Goal: Transaction & Acquisition: Purchase product/service

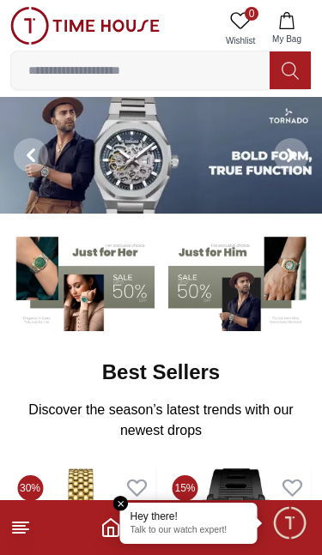
scroll to position [-15, 40]
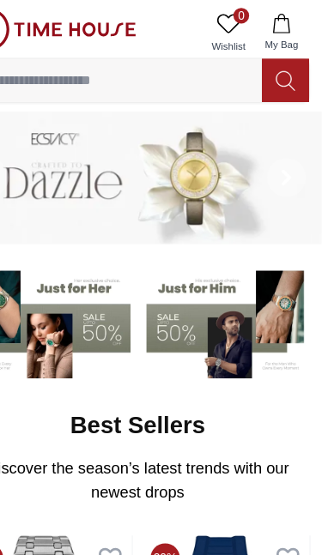
click at [50, 71] on input at bounding box center [140, 70] width 258 height 34
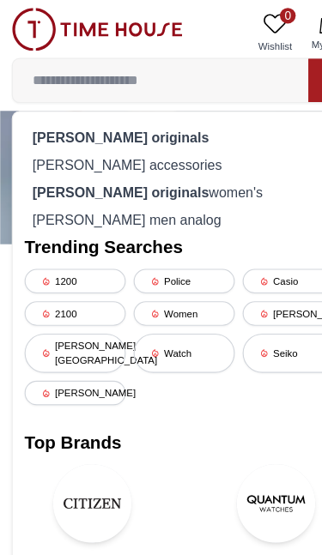
click at [69, 116] on strong "[PERSON_NAME] originals" at bounding box center [105, 120] width 155 height 14
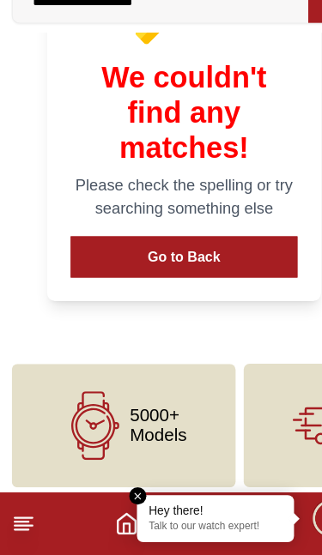
scroll to position [204, 0]
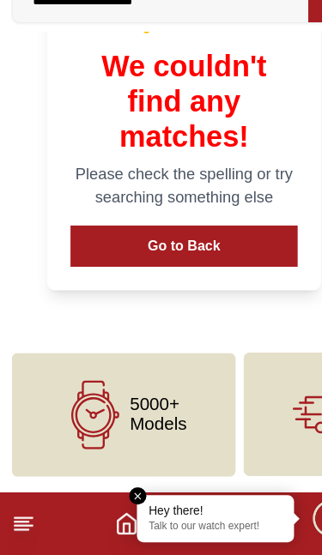
click at [173, 267] on button "Go to Back" at bounding box center [161, 285] width 198 height 36
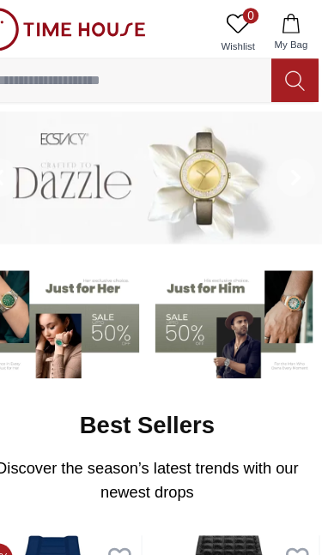
click at [282, 66] on icon at bounding box center [290, 71] width 17 height 20
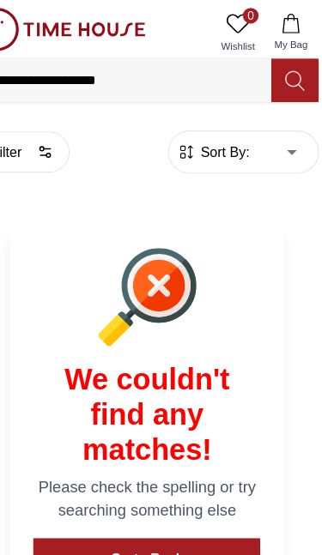
scroll to position [0, 88]
click at [162, 246] on icon at bounding box center [171, 250] width 19 height 19
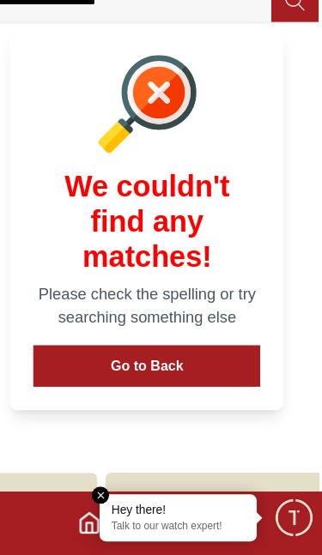
scroll to position [100, 0]
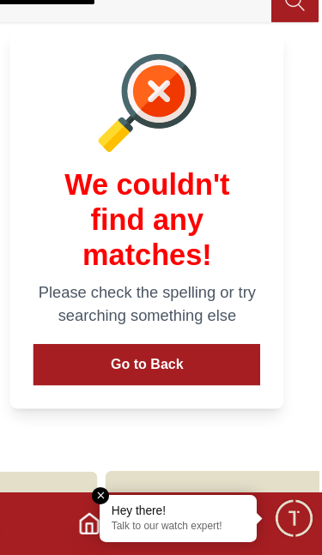
click at [140, 371] on button "Go to Back" at bounding box center [161, 389] width 198 height 36
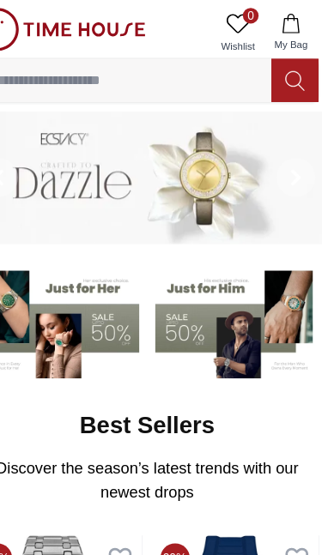
click at [74, 441] on p "Discover the season’s latest trends with our newest drops" at bounding box center [161, 420] width 274 height 41
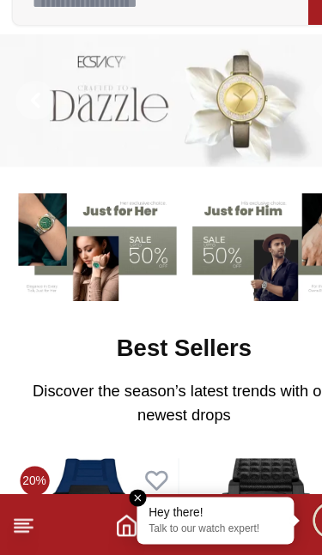
click at [106, 518] on icon "Home" at bounding box center [110, 528] width 21 height 21
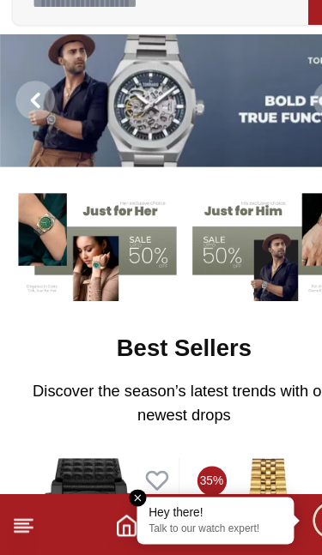
click at [120, 496] on em "Close tooltip" at bounding box center [120, 503] width 15 height 15
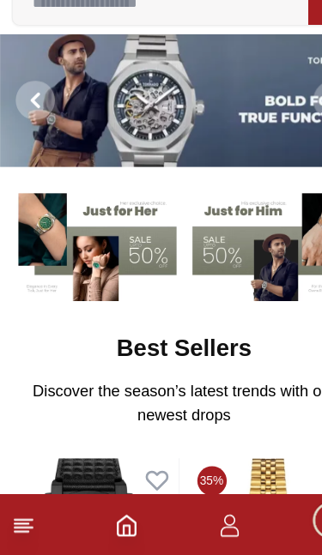
click at [108, 528] on polyline "Home" at bounding box center [110, 532] width 5 height 9
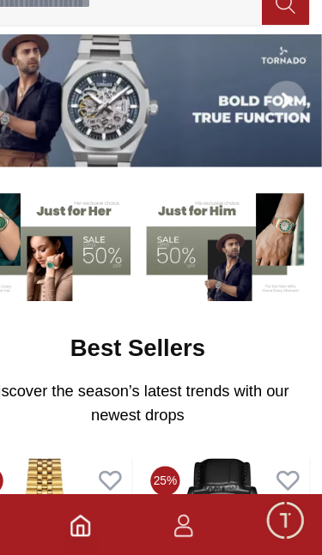
click at [103, 519] on icon "Home" at bounding box center [110, 527] width 15 height 17
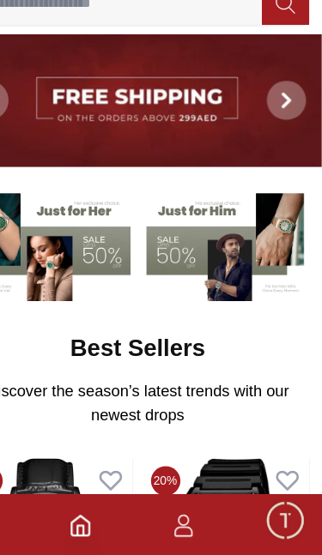
click at [100, 518] on icon "Home" at bounding box center [110, 528] width 21 height 21
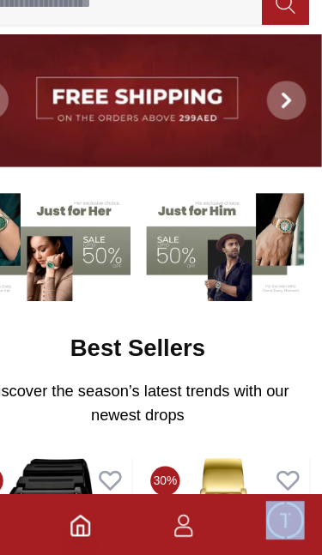
click at [100, 518] on icon "Home" at bounding box center [110, 528] width 21 height 21
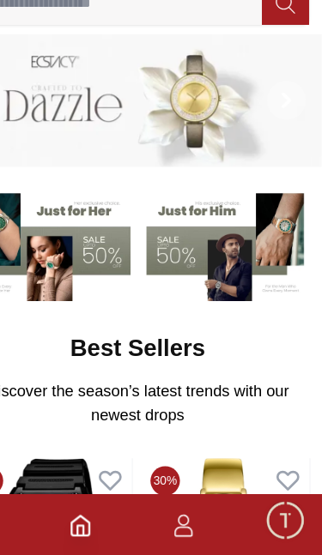
click at [264, 498] on span "Minimize live chat window" at bounding box center [289, 523] width 50 height 50
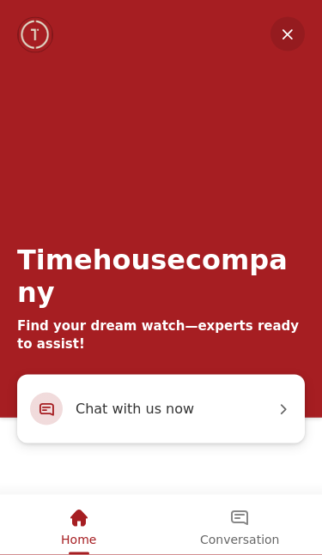
scroll to position [341, 0]
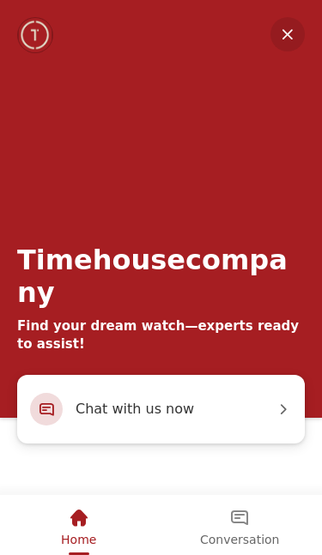
click at [67, 531] on div "Home" at bounding box center [78, 518] width 35 height 29
click at [71, 511] on em "Home" at bounding box center [79, 518] width 21 height 21
click at [77, 513] on em "Home" at bounding box center [79, 518] width 21 height 21
click at [285, 35] on em "Minimize" at bounding box center [287, 34] width 34 height 34
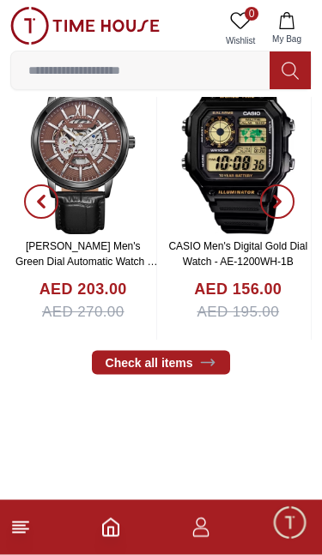
scroll to position [407, 0]
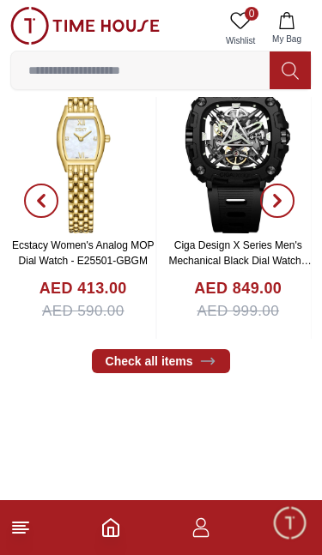
click at [144, 373] on link "Check all items" at bounding box center [161, 361] width 139 height 24
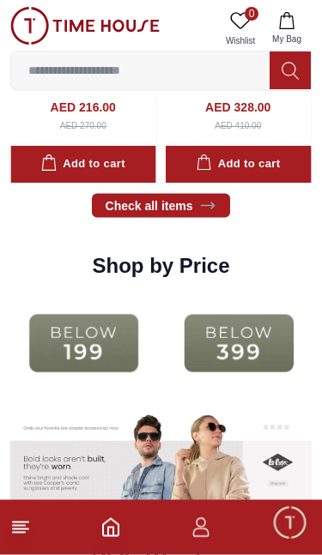
scroll to position [1931, 0]
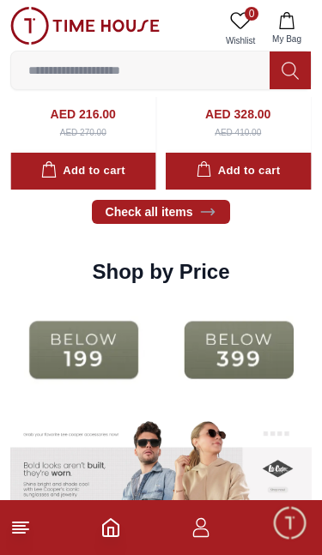
click at [82, 391] on img at bounding box center [83, 350] width 147 height 94
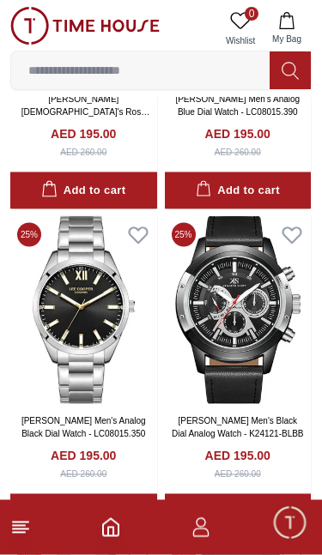
scroll to position [1538, 0]
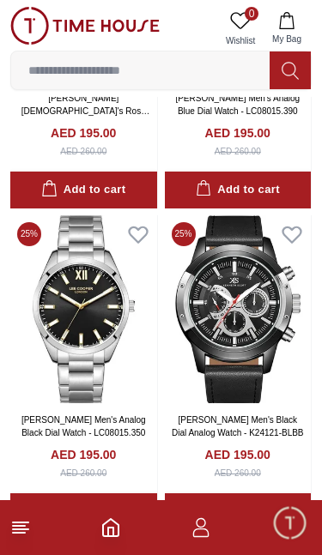
click at [237, 294] on img at bounding box center [238, 309] width 147 height 188
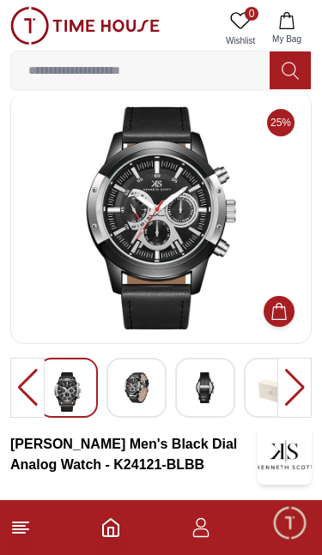
scroll to position [18, 0]
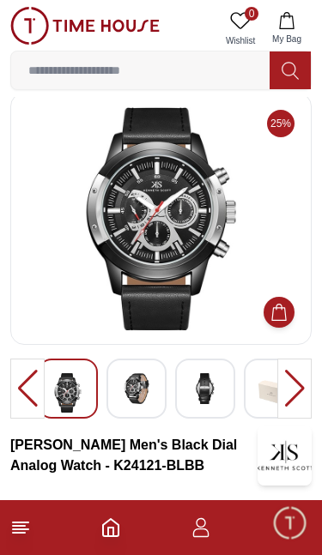
click at [137, 384] on img at bounding box center [136, 388] width 31 height 31
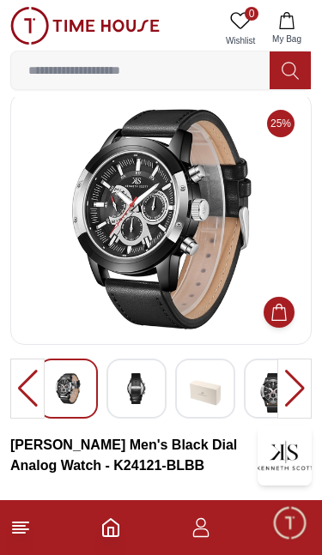
click at [214, 377] on img at bounding box center [205, 392] width 31 height 39
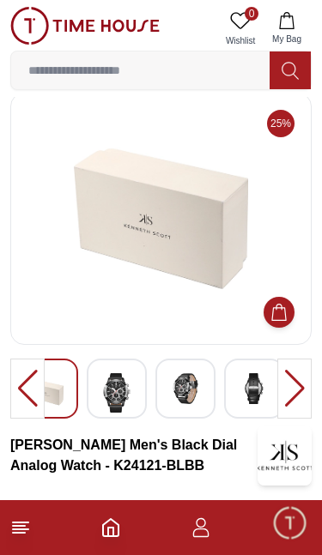
click at [249, 389] on img at bounding box center [254, 388] width 31 height 31
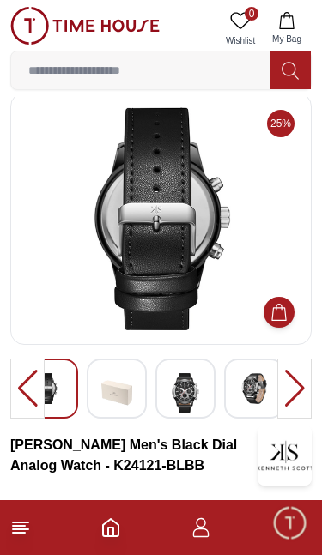
click at [190, 379] on img at bounding box center [185, 392] width 31 height 39
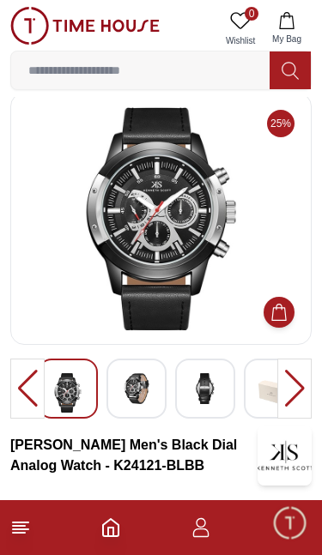
click at [135, 377] on img at bounding box center [136, 388] width 31 height 31
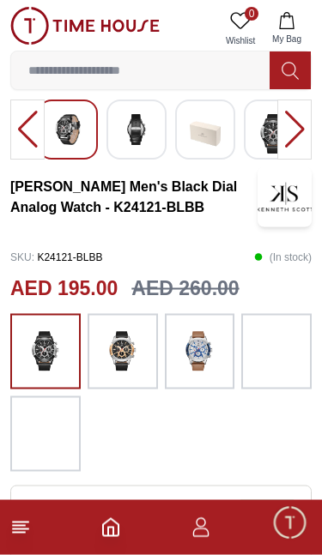
scroll to position [278, 0]
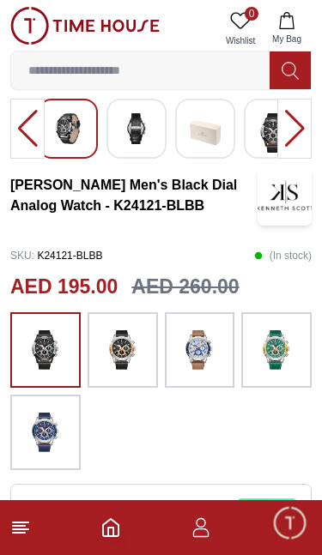
click at [119, 341] on img at bounding box center [122, 350] width 43 height 58
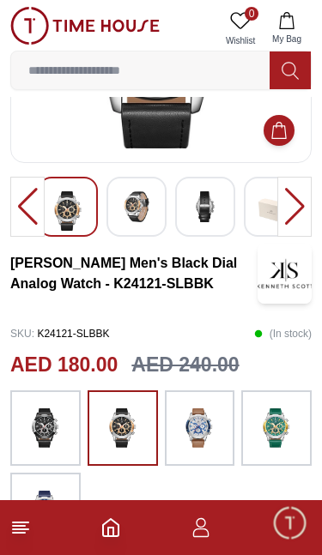
scroll to position [237, 0]
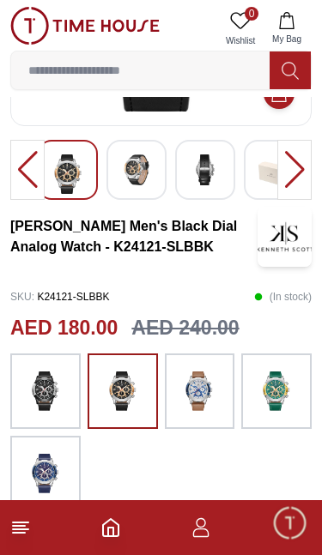
click at [210, 388] on img at bounding box center [199, 391] width 43 height 58
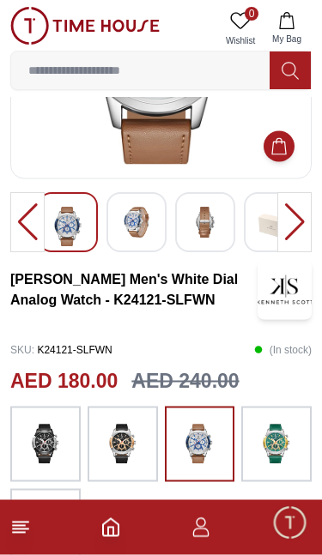
scroll to position [252, 0]
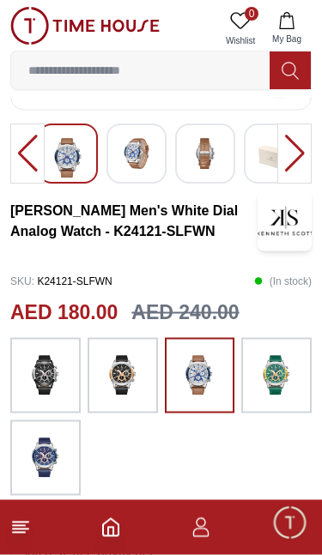
click at [291, 366] on img at bounding box center [276, 376] width 43 height 58
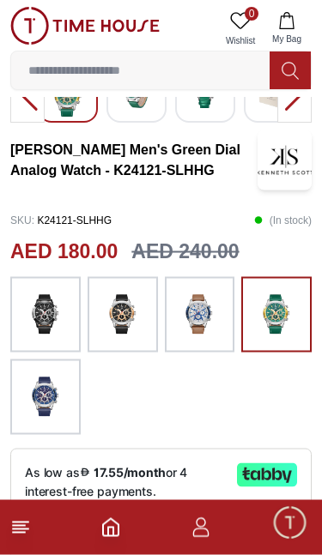
scroll to position [314, 0]
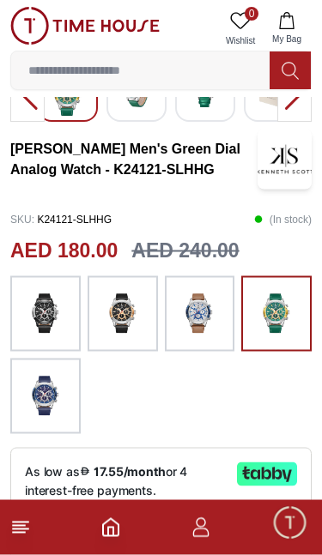
click at [48, 386] on img at bounding box center [45, 396] width 43 height 58
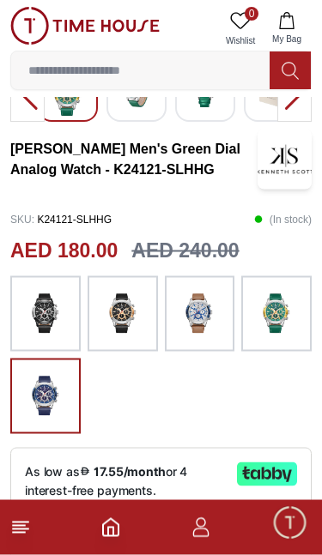
scroll to position [315, 0]
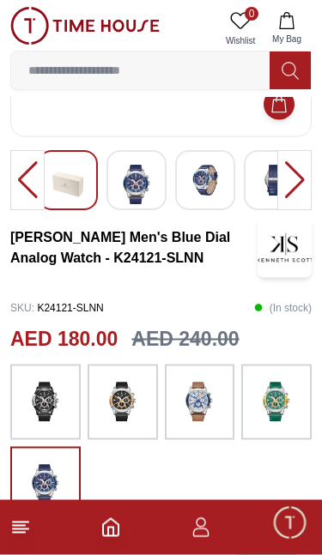
scroll to position [229, 0]
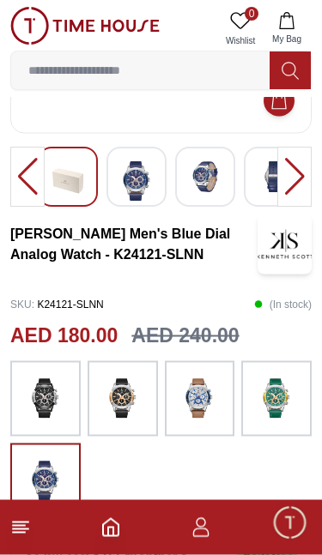
click at [202, 405] on img at bounding box center [199, 399] width 43 height 58
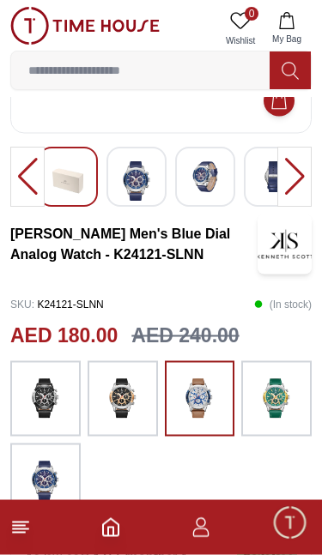
scroll to position [230, 0]
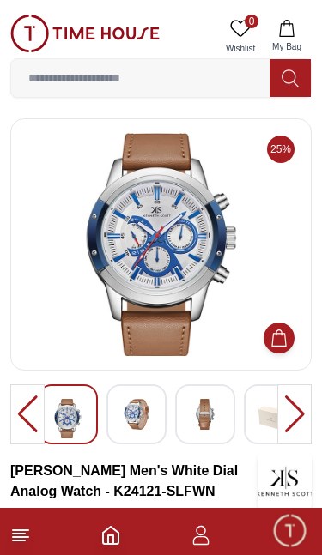
scroll to position [203, 0]
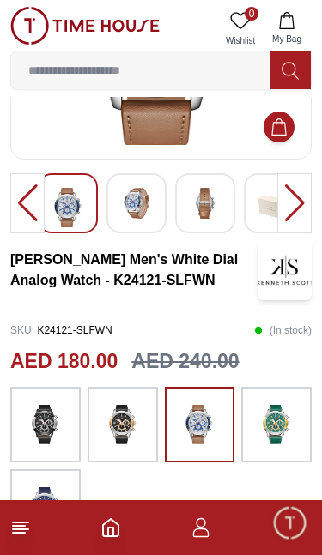
click at [196, 417] on img at bounding box center [199, 425] width 43 height 58
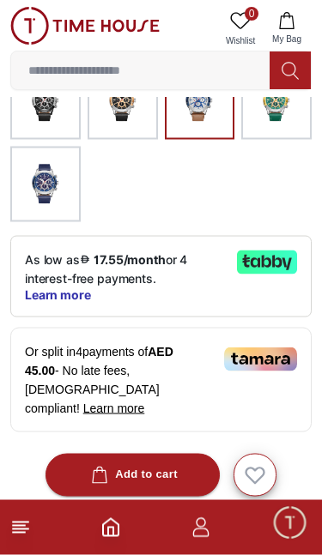
scroll to position [529, 0]
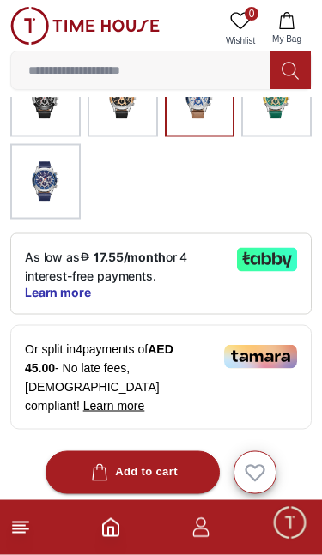
click at [119, 463] on div "Add to cart" at bounding box center [133, 473] width 90 height 20
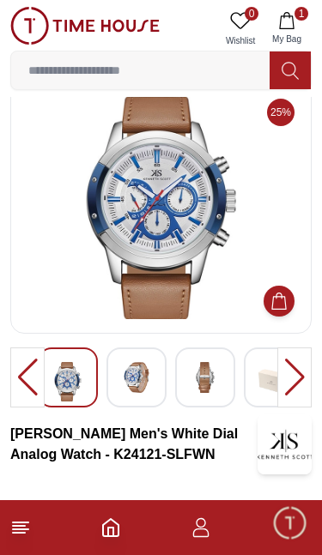
scroll to position [0, 0]
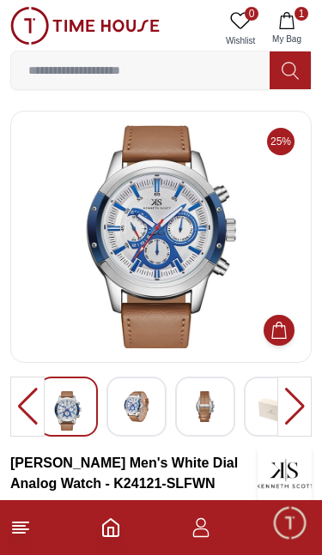
click at [106, 531] on icon "Home" at bounding box center [110, 528] width 21 height 21
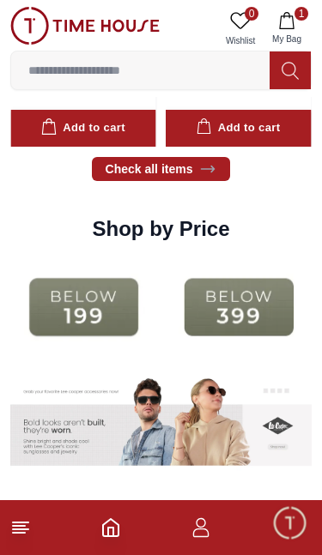
scroll to position [1962, 0]
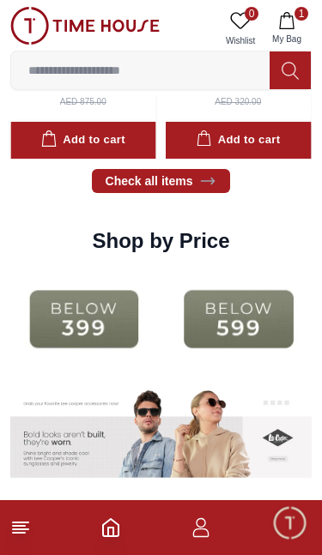
click at [107, 357] on img at bounding box center [83, 319] width 147 height 94
click at [86, 364] on img at bounding box center [83, 319] width 147 height 94
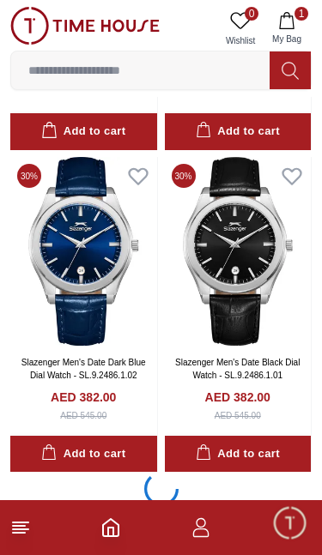
scroll to position [2918, 0]
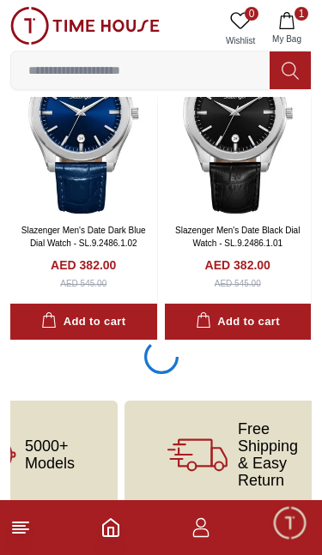
scroll to position [3059, 0]
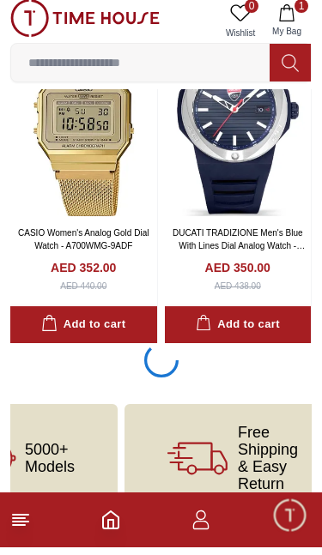
scroll to position [9476, 0]
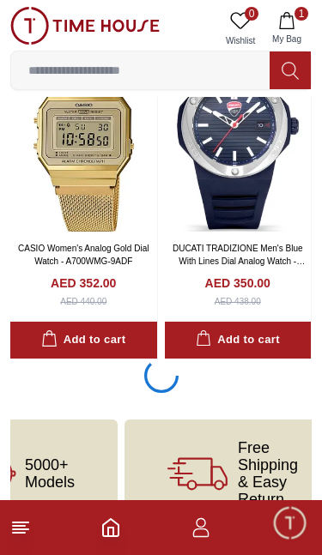
scroll to position [9465, 0]
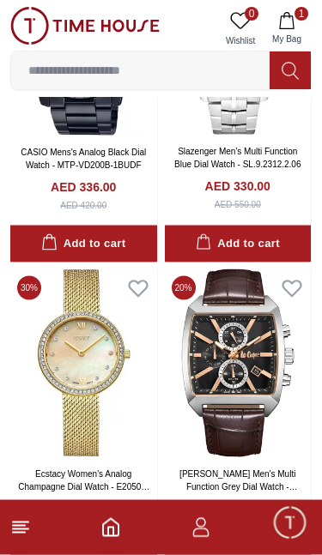
scroll to position [15691, 0]
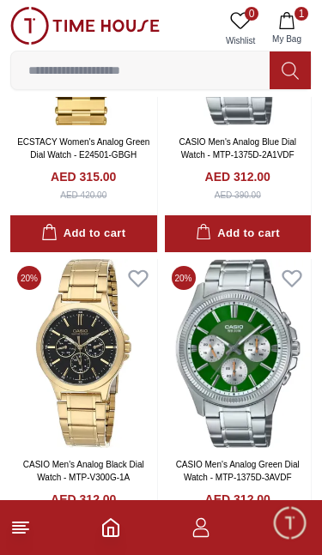
scroll to position [22143, 0]
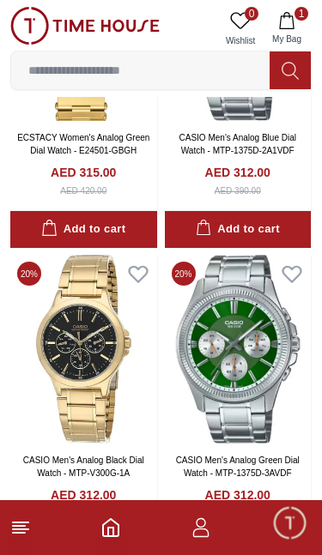
scroll to position [22314, 0]
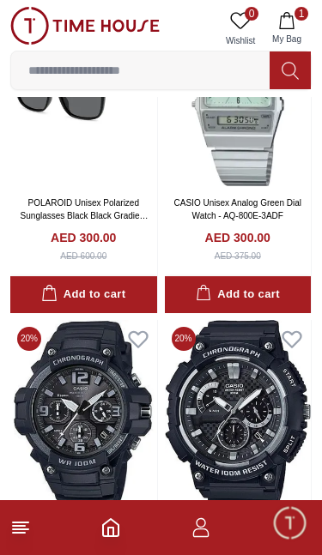
scroll to position [28531, 0]
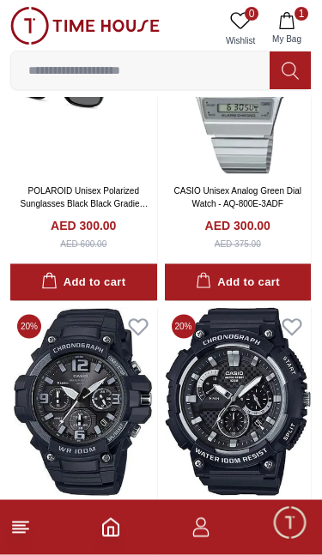
scroll to position [28643, 0]
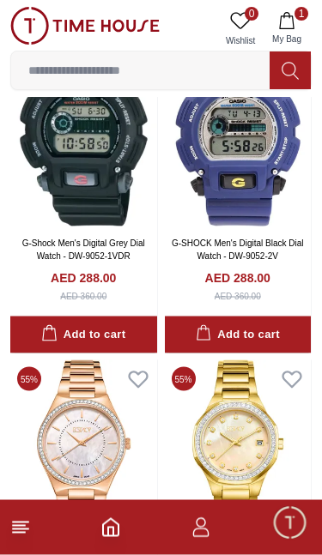
scroll to position [34923, 0]
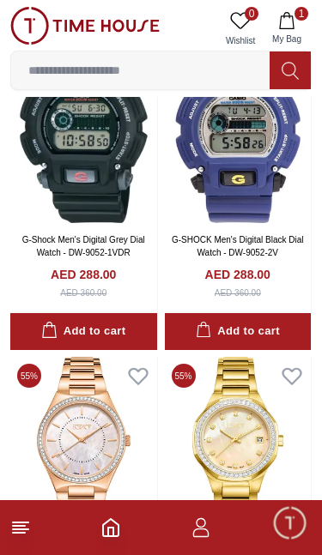
scroll to position [34948, 0]
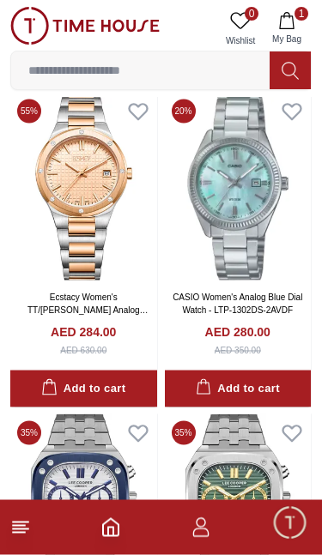
scroll to position [36512, 0]
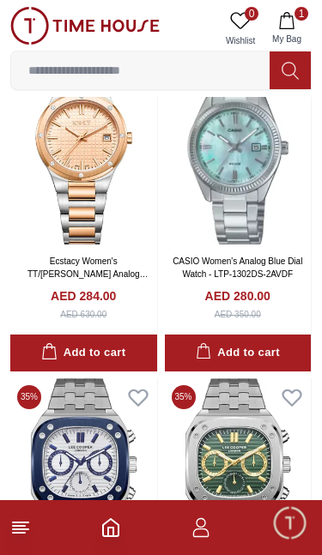
click at [68, 69] on input at bounding box center [140, 70] width 258 height 34
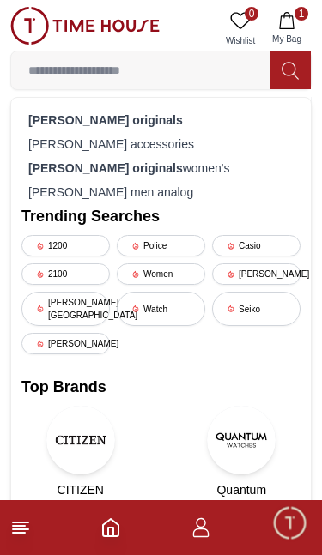
scroll to position [36437, 0]
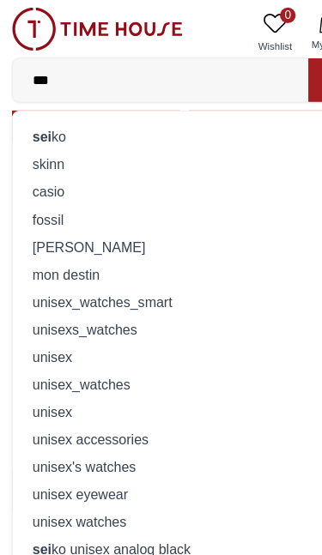
type input "***"
click at [45, 119] on div "sei ko" at bounding box center [160, 120] width 279 height 24
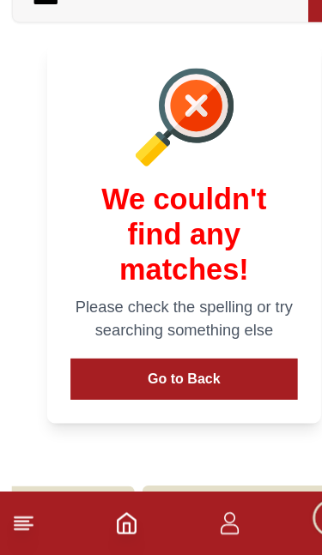
click at [161, 384] on button "Go to Back" at bounding box center [161, 402] width 198 height 36
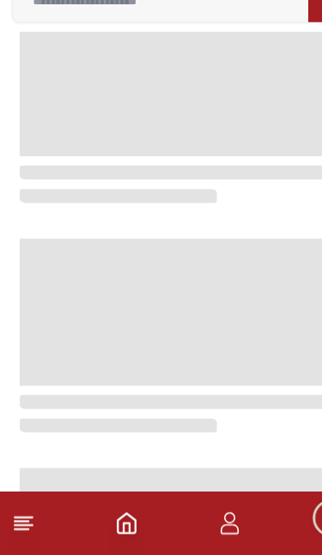
scroll to position [3015, 0]
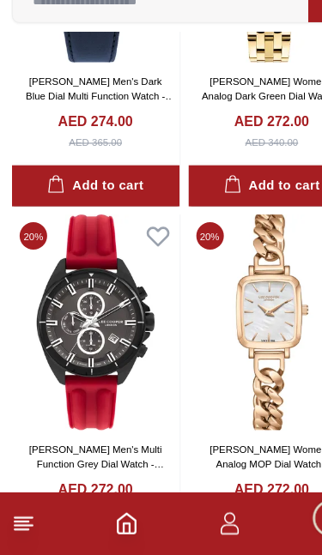
scroll to position [3164, 0]
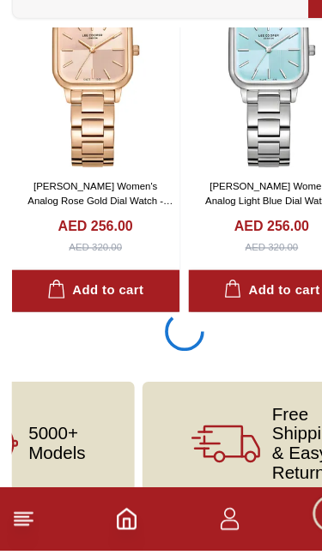
scroll to position [9481, 0]
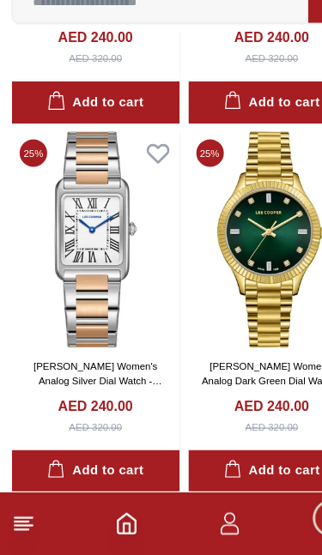
scroll to position [15854, 0]
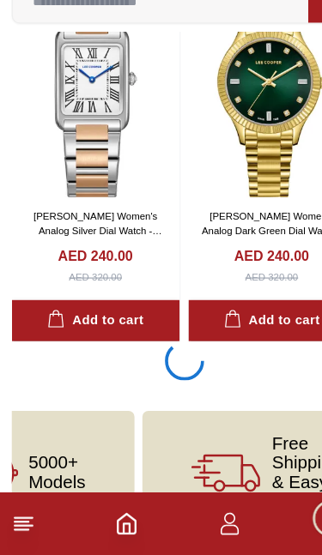
scroll to position [15900, 0]
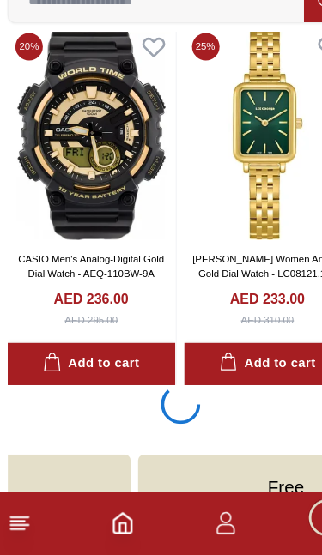
scroll to position [22317, 0]
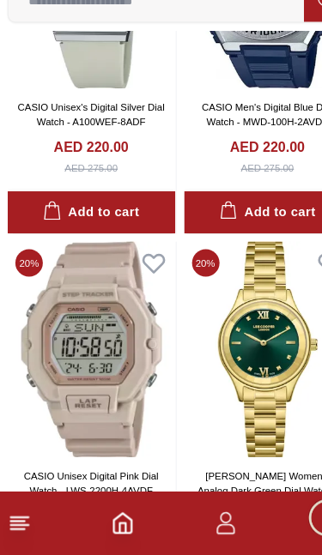
scroll to position [28558, 0]
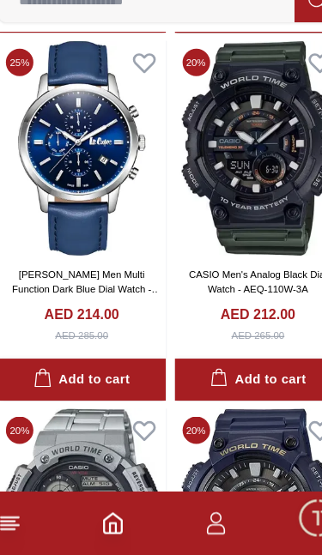
scroll to position [33573, 0]
